Goal: Information Seeking & Learning: Learn about a topic

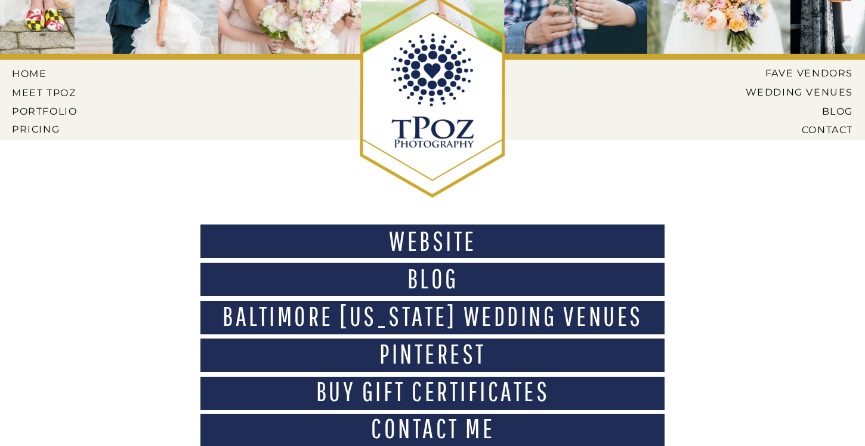
scroll to position [97, 0]
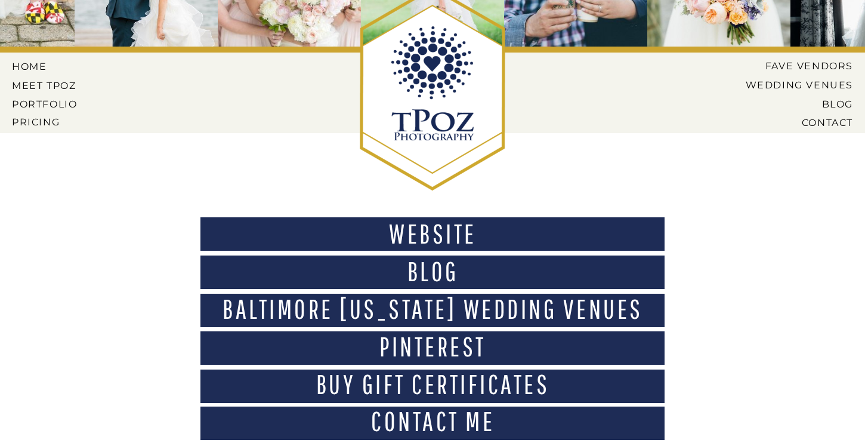
click at [480, 315] on h1 "Baltimore Maryland Wedding Venues" at bounding box center [433, 313] width 454 height 36
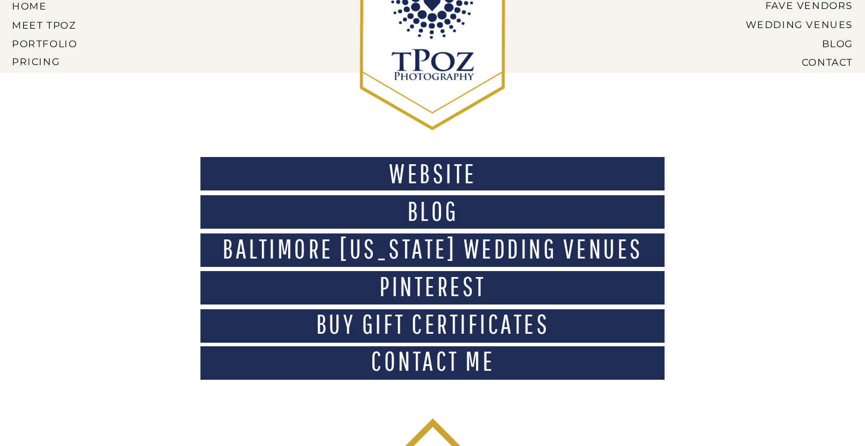
click at [471, 258] on h1 "Baltimore Maryland Wedding Venues" at bounding box center [433, 253] width 454 height 36
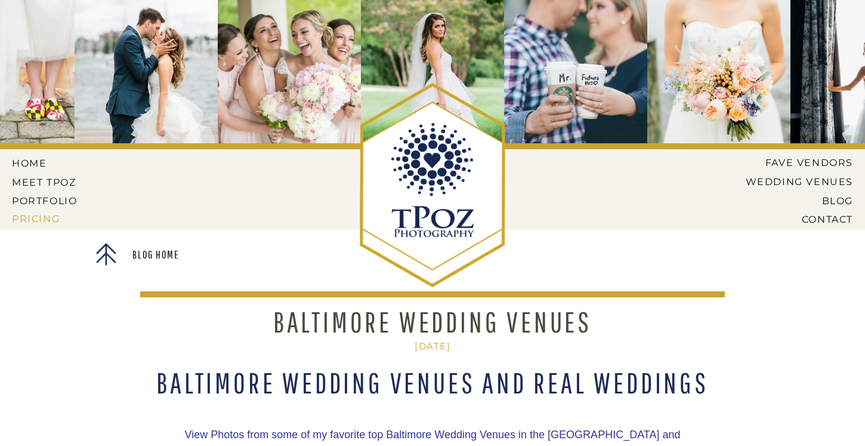
click at [33, 218] on nav "Pricing" at bounding box center [46, 218] width 68 height 11
